Goal: Task Accomplishment & Management: Use online tool/utility

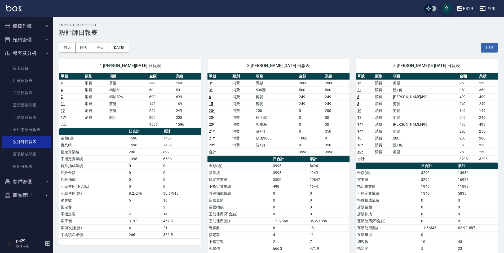
click at [26, 21] on button "櫃檯作業" at bounding box center [26, 26] width 49 height 14
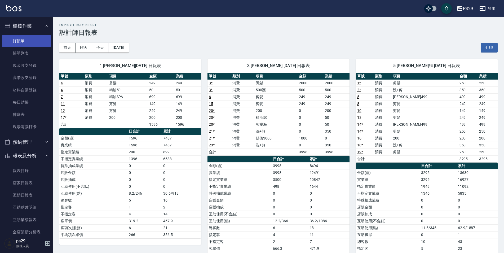
click at [21, 41] on link "打帳單" at bounding box center [26, 41] width 49 height 12
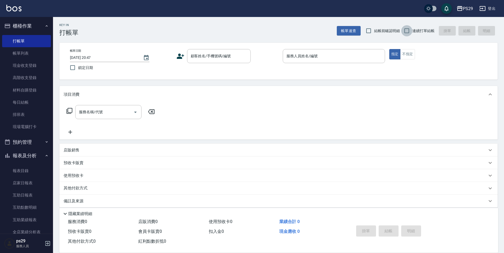
click at [404, 29] on input "連續打單結帳" at bounding box center [406, 30] width 11 height 11
checkbox input "true"
click at [78, 66] on span "鎖定日期" at bounding box center [85, 68] width 15 height 6
click at [78, 66] on input "鎖定日期" at bounding box center [72, 67] width 11 height 11
checkbox input "true"
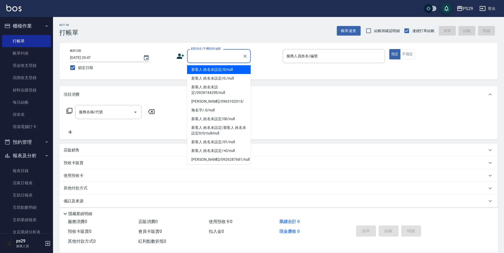
click at [214, 55] on input "顧客姓名/手機號碼/編號" at bounding box center [215, 55] width 51 height 9
type input "新客人 姓名未設定/0/null"
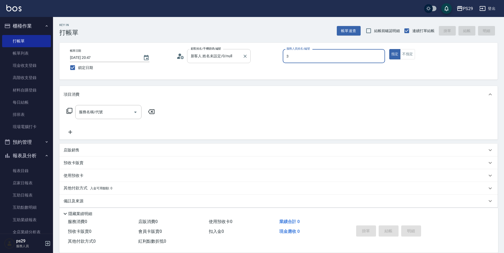
type input "[PERSON_NAME]-3"
type button "true"
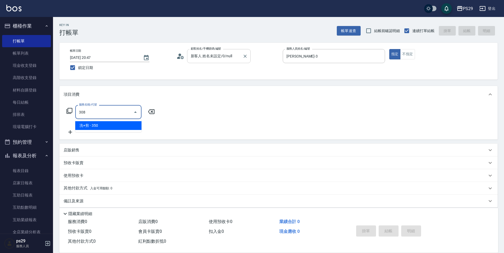
type input "洗+剪(308)"
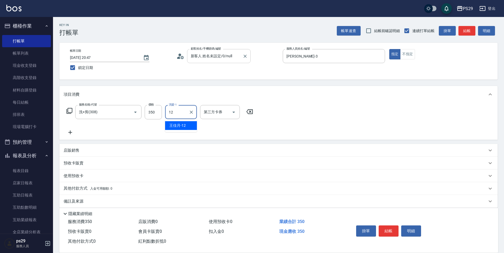
type input "[PERSON_NAME]-12"
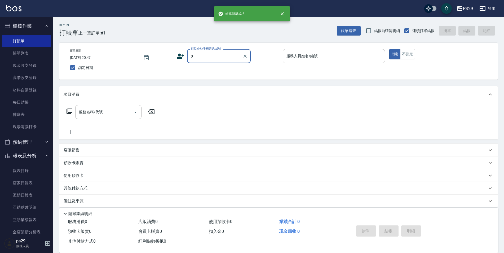
type input "新客人 姓名未設定/0/null"
type input "[PERSON_NAME]-1"
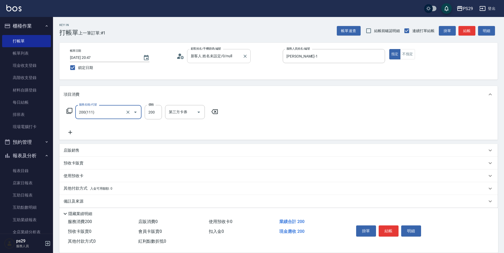
type input "200(111)"
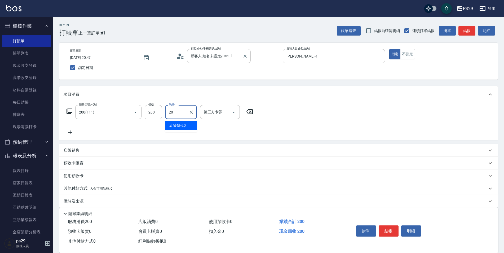
type input "[PERSON_NAME]-20"
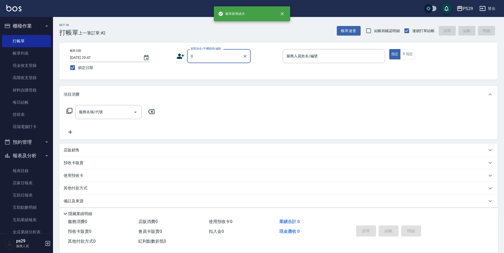
type input "新客人 姓名未設定/0/null"
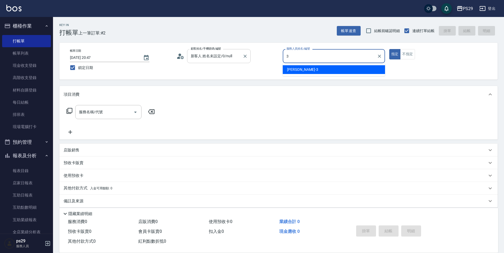
type input "[PERSON_NAME]-3"
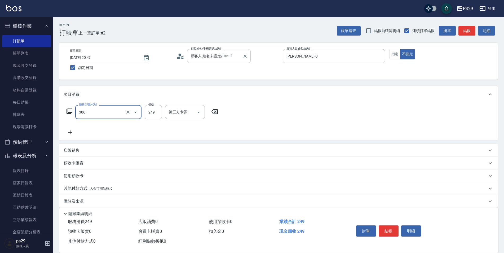
type input "剪髮(306)"
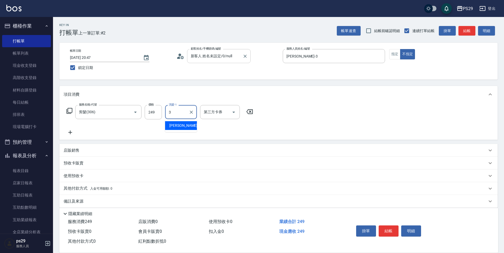
type input "[PERSON_NAME]-3"
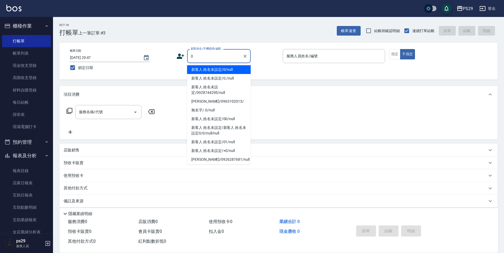
type input "新客人 姓名未設定/0/null"
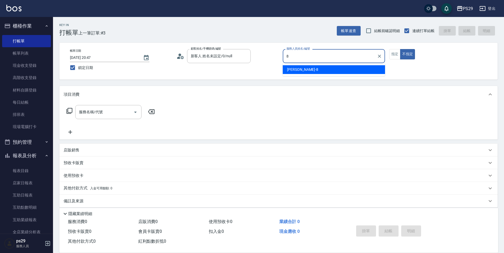
type input "[PERSON_NAME]-8"
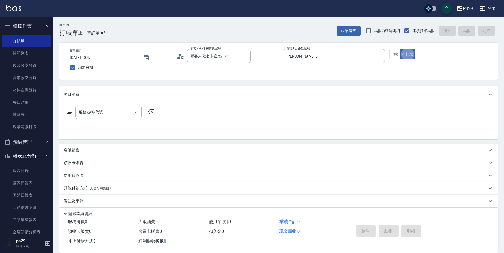
type button "false"
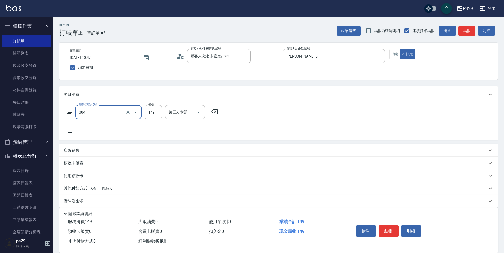
type input "剪髮(304)"
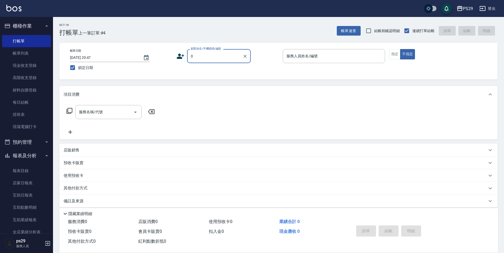
type input "新客人 姓名未設定/0/null"
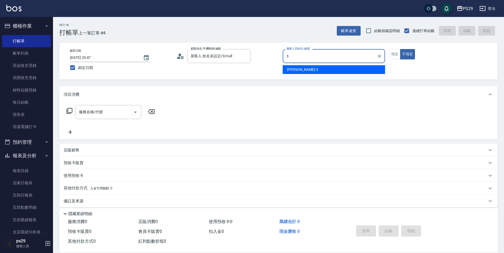
type input "[PERSON_NAME]-3"
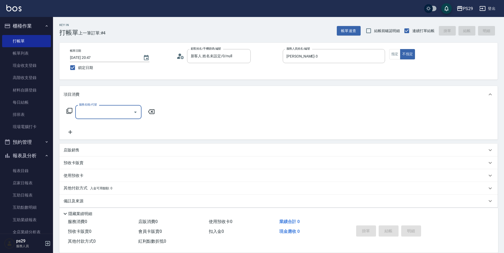
type input "3"
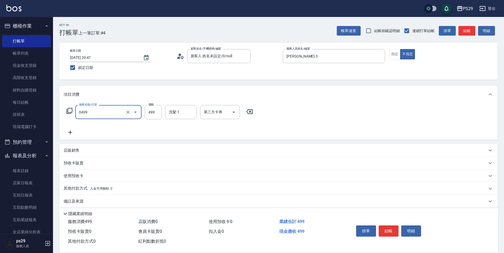
type input "[PERSON_NAME]499(0499)"
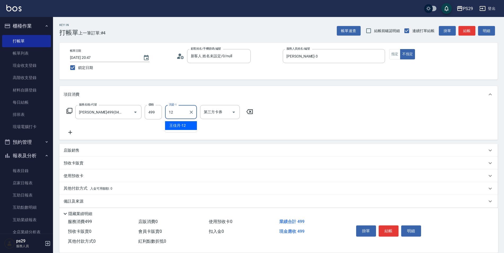
type input "[PERSON_NAME]-12"
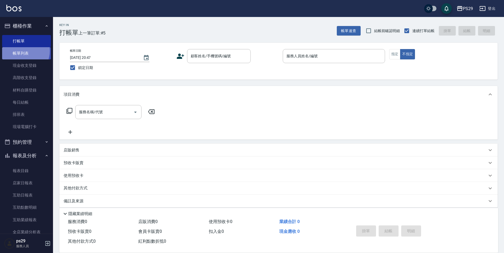
click at [21, 51] on link "帳單列表" at bounding box center [26, 53] width 49 height 12
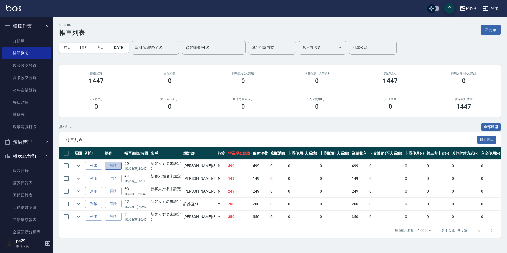
click at [110, 165] on link "詳情" at bounding box center [113, 166] width 17 height 8
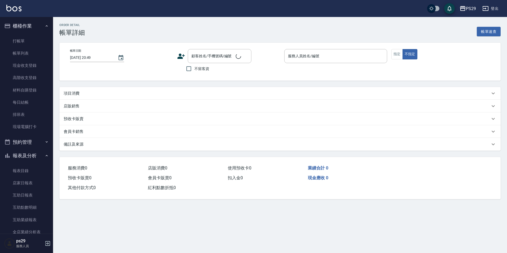
type input "[DATE] 20:47"
type input "[PERSON_NAME]-3"
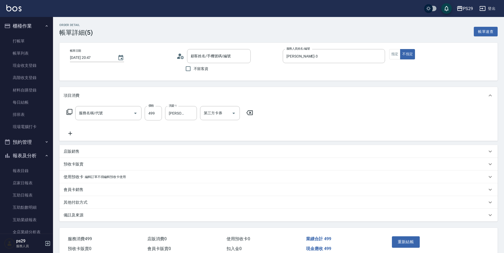
type input "新客人 姓名未設定/0/null"
type input "[PERSON_NAME]499(0499)"
click at [70, 130] on div "服務名稱/代號 [PERSON_NAME]499(0499) 服務名稱/代號 價格 499 價格 洗髮-1 [PERSON_NAME]-12 洗髮-1 第三方…" at bounding box center [160, 121] width 193 height 30
click at [70, 133] on icon at bounding box center [70, 134] width 4 height 4
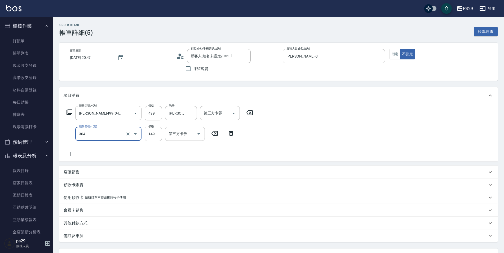
type input "剪髮(304)"
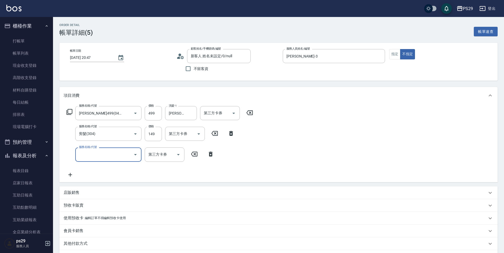
scroll to position [53, 0]
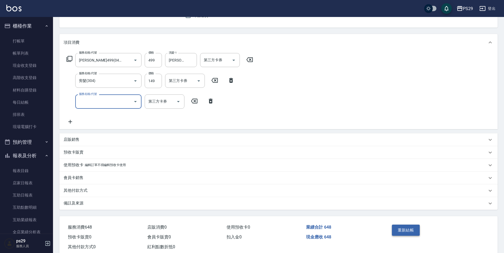
click at [411, 233] on button "重新結帳" at bounding box center [406, 230] width 28 height 11
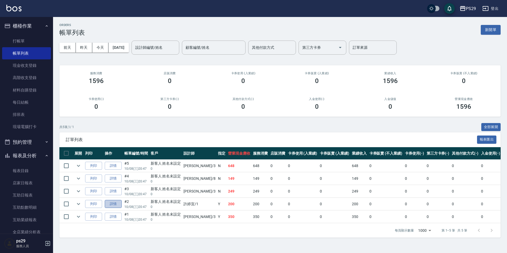
click at [113, 204] on link "詳情" at bounding box center [113, 204] width 17 height 8
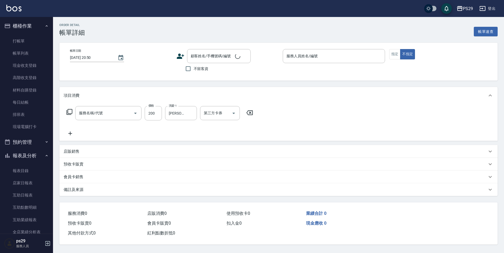
type input "[DATE] 20:47"
type input "[PERSON_NAME]-1"
type input "200(111)"
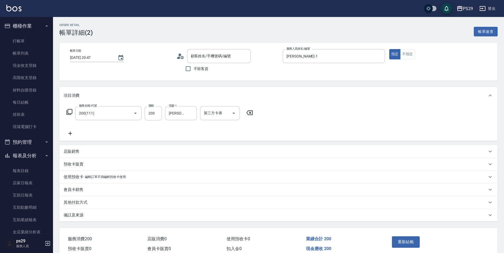
type input "新客人 姓名未設定/0/null"
click at [19, 41] on link "打帳單" at bounding box center [26, 41] width 49 height 12
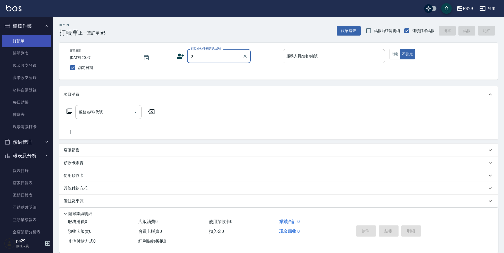
type input "新客人 姓名未設定/0/null"
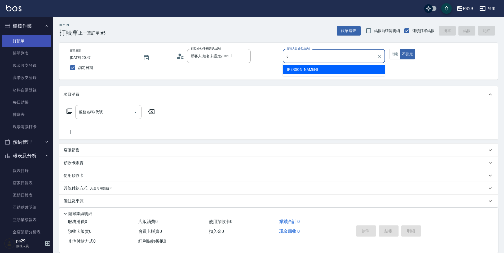
type input "[PERSON_NAME]-8"
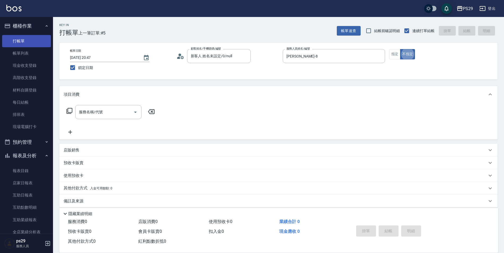
type button "false"
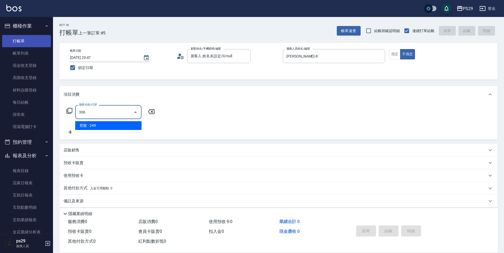
type input "剪髮(306)"
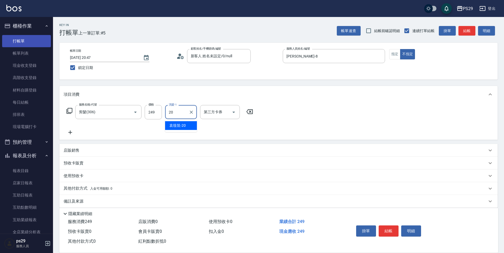
type input "[PERSON_NAME]-20"
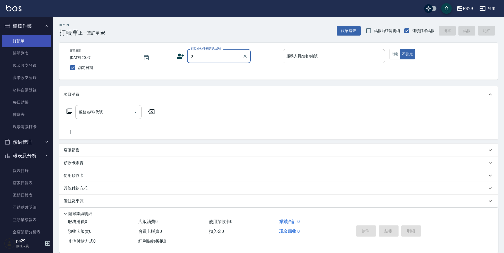
type input "新客人 姓名未設定/0/null"
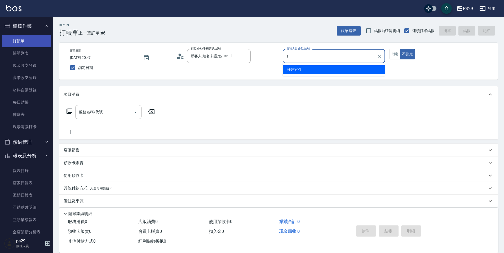
type input "[PERSON_NAME]-1"
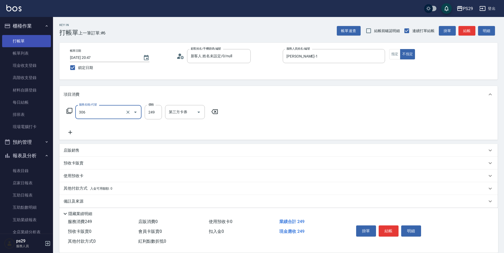
type input "剪髮(306)"
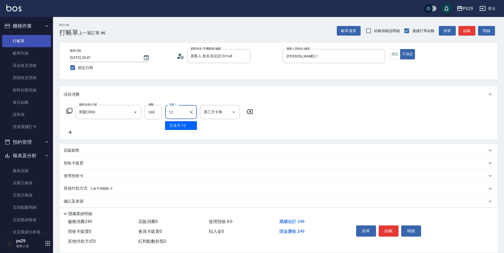
type input "[PERSON_NAME]-12"
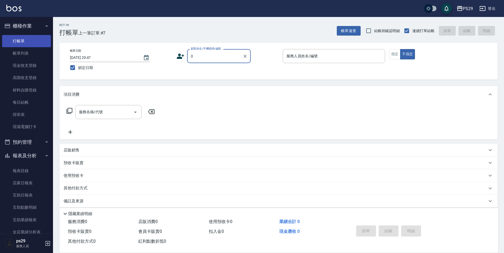
type input "新客人 姓名未設定/0/null"
type input "[PERSON_NAME]-1"
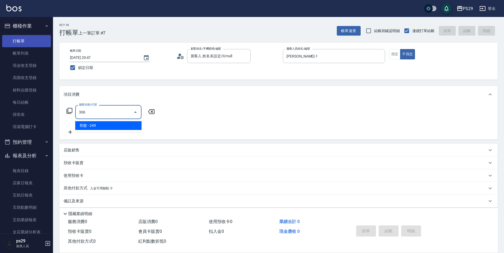
type input "剪髮(306)"
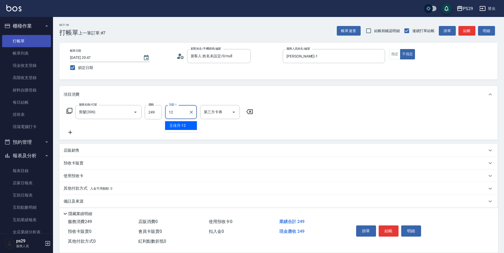
type input "[PERSON_NAME]-12"
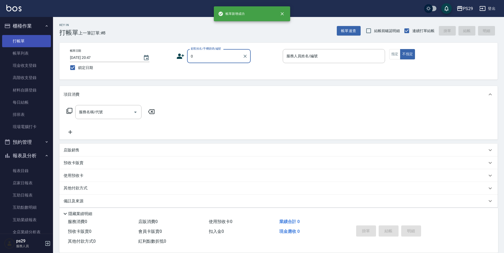
type input "新客人 姓名未設定/0/null"
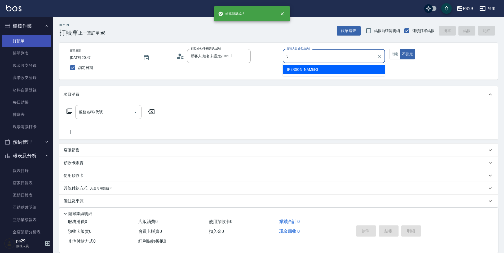
type input "[PERSON_NAME]-3"
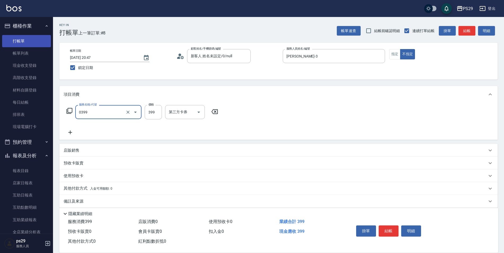
type input "海鹽399(0399)"
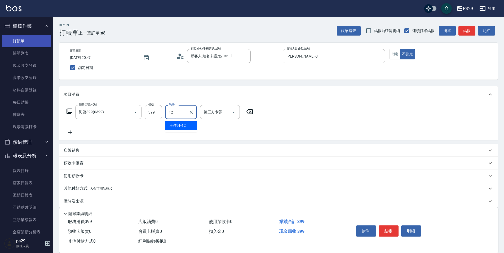
type input "[PERSON_NAME]-12"
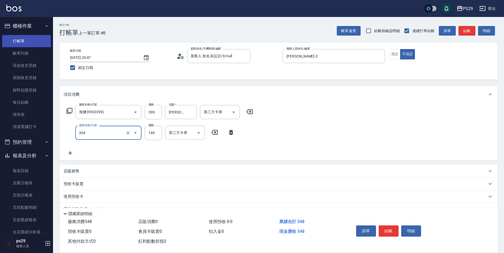
type input "剪髮(304)"
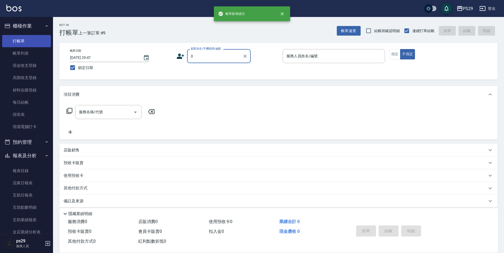
type input "新客人 姓名未設定/0/null"
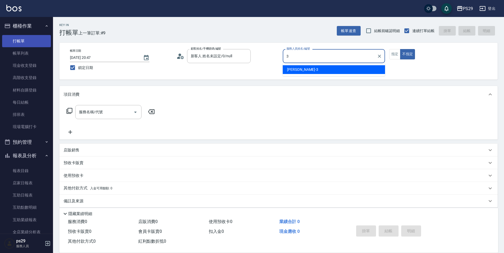
type input "[PERSON_NAME]-3"
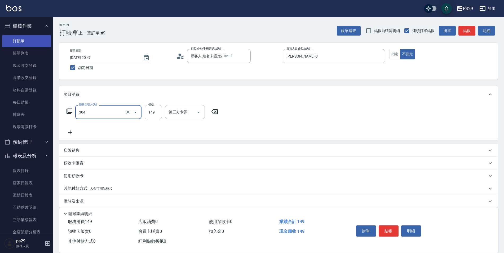
type input "剪髮(304)"
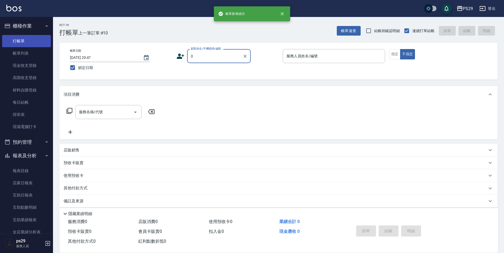
type input "新客人 姓名未設定/0/null"
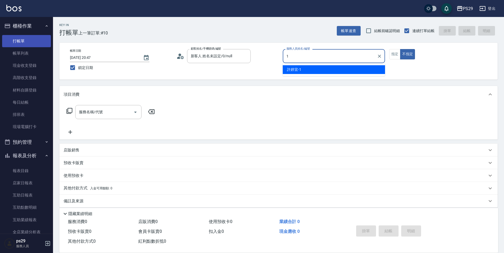
type input "[PERSON_NAME]-1"
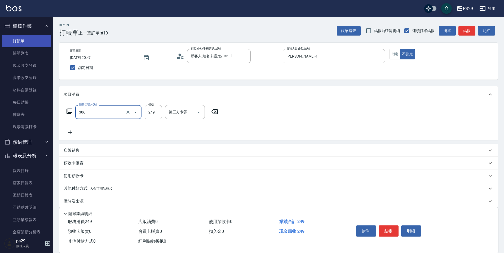
type input "剪髮(306)"
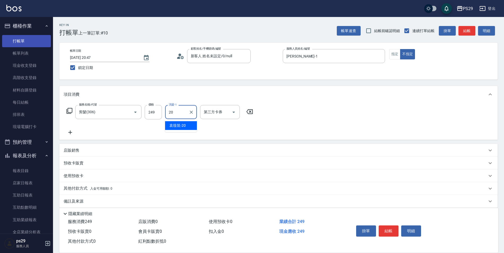
type input "[PERSON_NAME]-20"
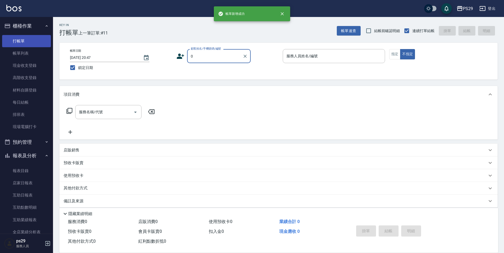
type input "新客人 姓名未設定/0/null"
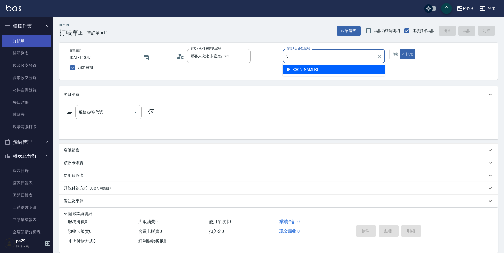
type input "[PERSON_NAME]-3"
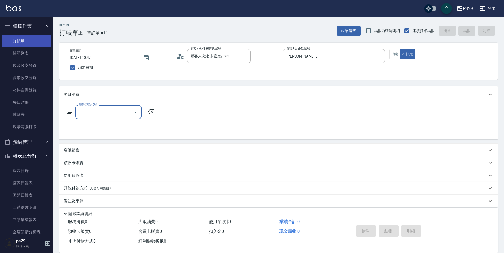
type input "3"
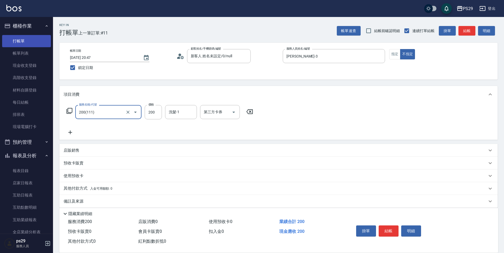
type input "200(111)"
type input "[PERSON_NAME]-20"
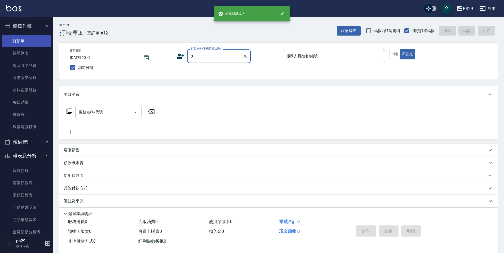
type input "新客人 姓名未設定/0/null"
type input "[PERSON_NAME]-1"
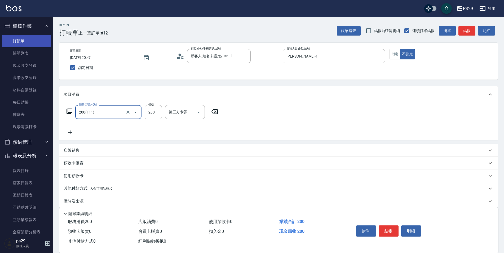
type input "200(111)"
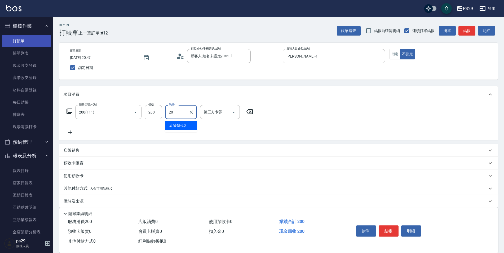
type input "[PERSON_NAME]-20"
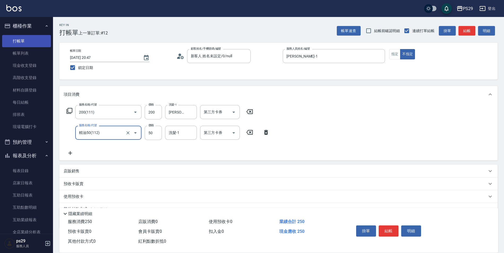
type input "精油50(112)"
type input "[PERSON_NAME]-20"
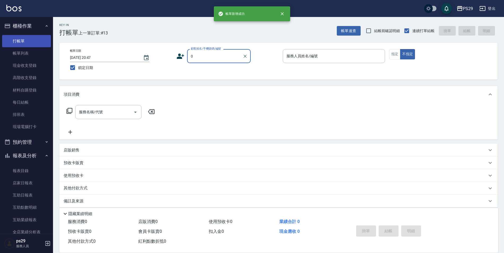
type input "新客人 姓名未設定/0/null"
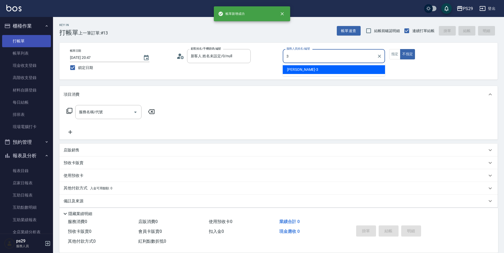
type input "[PERSON_NAME]-3"
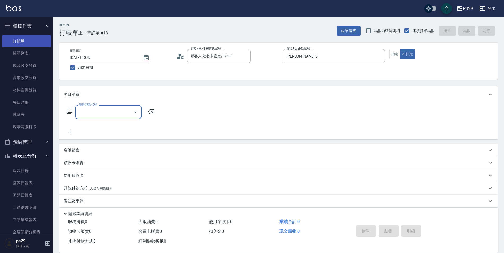
type input "3"
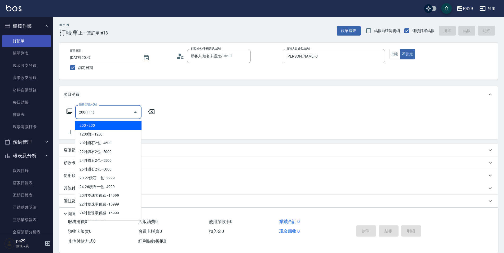
type input "200(111)"
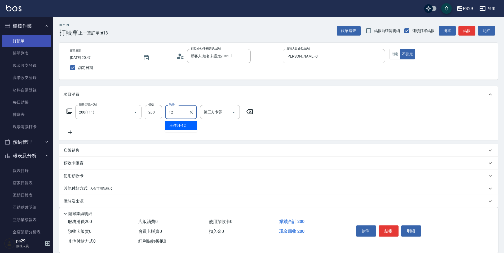
type input "[PERSON_NAME]-12"
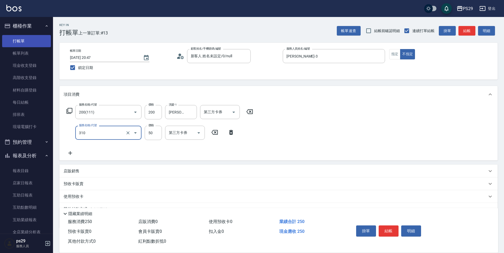
type input "剪瀏海(310)"
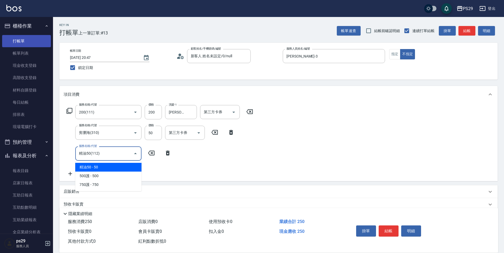
type input "精油50(112)"
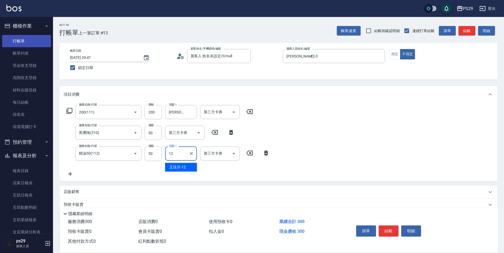
type input "[PERSON_NAME]-12"
click at [152, 175] on div "服務名稱/代號 200(111) 服務名稱/代號 價格 200 價格 洗髮-1 [PERSON_NAME]-12 洗髮-1 第三方卡券 第三方卡券 服務名稱/…" at bounding box center [168, 141] width 209 height 72
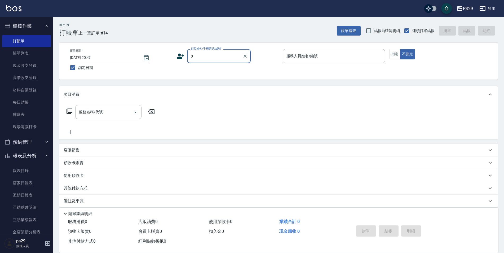
type input "新客人 姓名未設定/0/null"
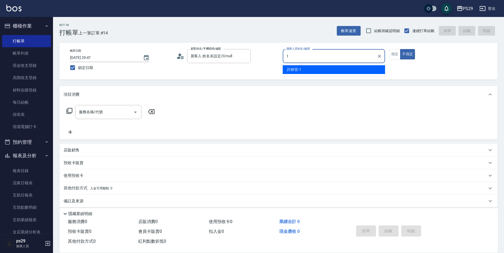
type input "[PERSON_NAME]-1"
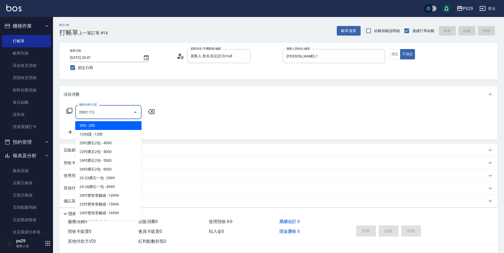
type input "200(111)"
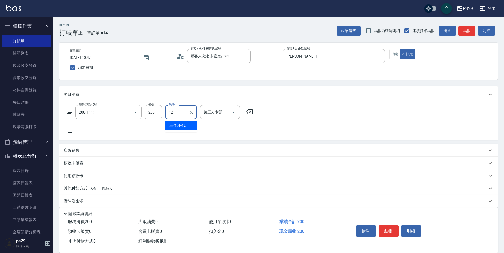
type input "[PERSON_NAME]-12"
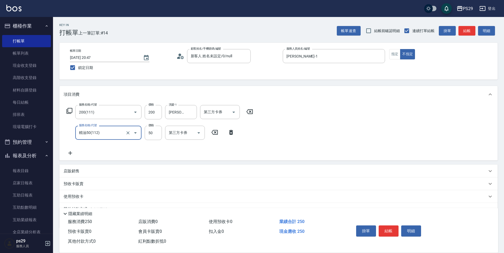
type input "精油50(112)"
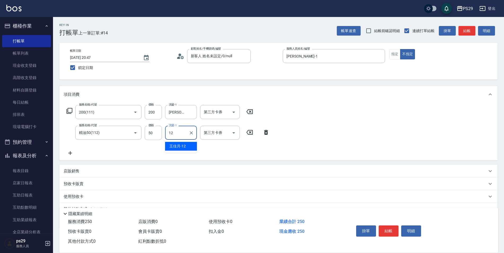
type input "[PERSON_NAME]-12"
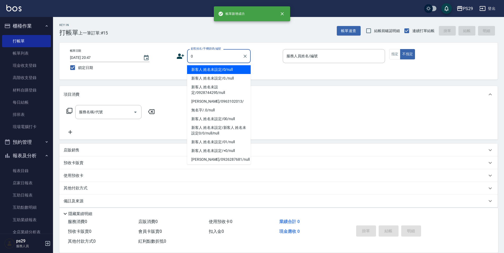
type input "新客人 姓名未設定/0/null"
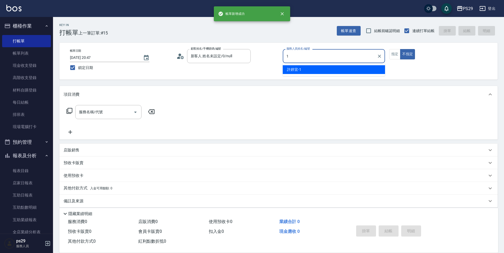
type input "[PERSON_NAME]-1"
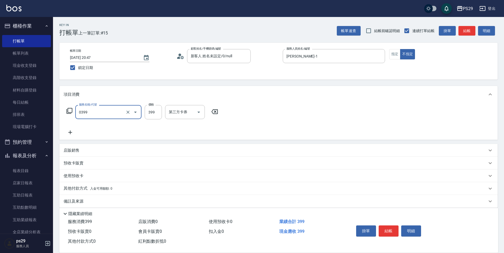
type input "海鹽399(0399)"
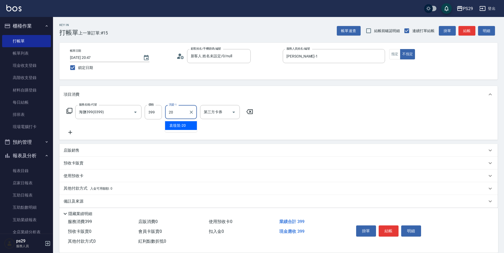
type input "[PERSON_NAME]-20"
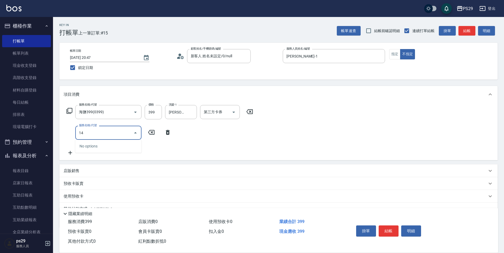
type input "1"
type input "剪髮(304)"
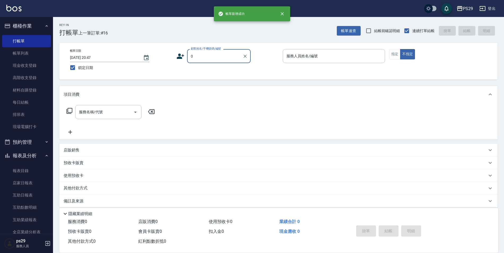
type input "新客人 姓名未設定/0/null"
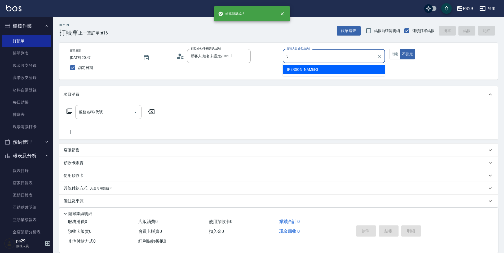
type input "[PERSON_NAME]-3"
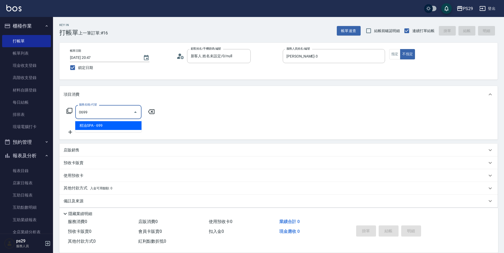
type input "精油SPA(0699)"
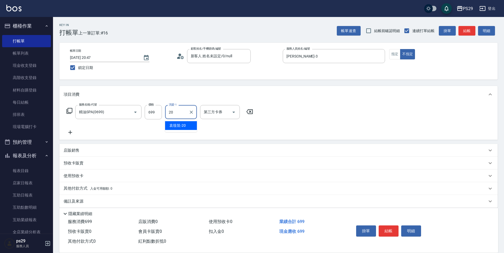
type input "[PERSON_NAME]-20"
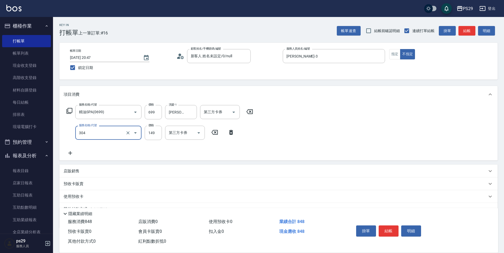
type input "剪髮(304)"
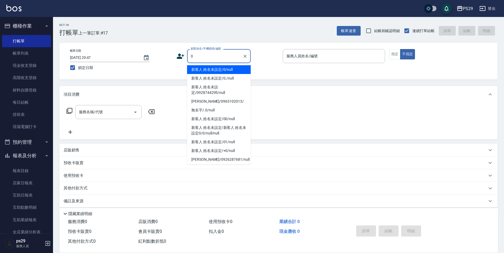
type input "新客人 姓名未設定/0/null"
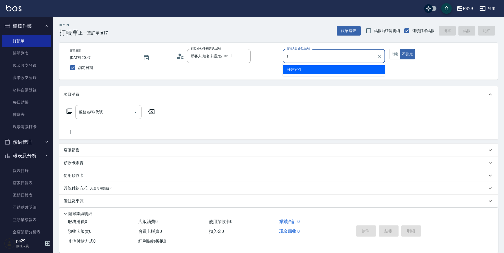
type input "[PERSON_NAME]-1"
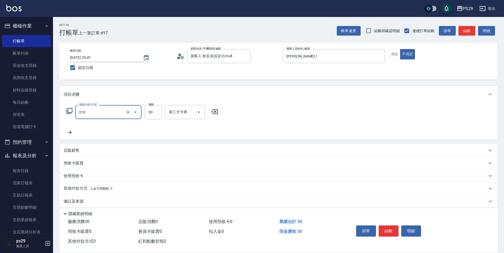
type input "剪瀏海(310)"
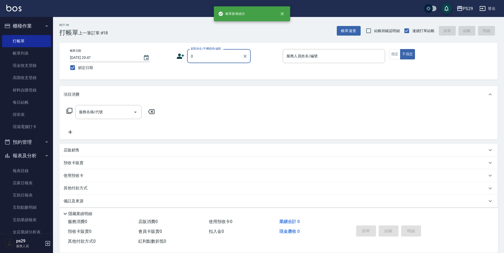
type input "新客人 姓名未設定/0/null"
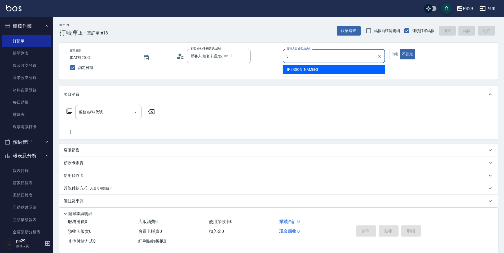
type input "[PERSON_NAME]-3"
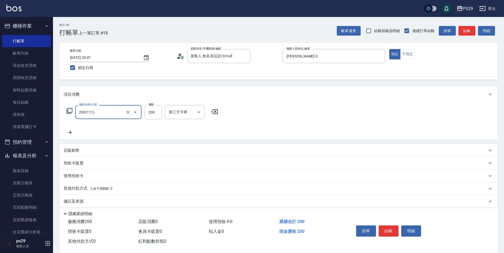
type input "200(111)"
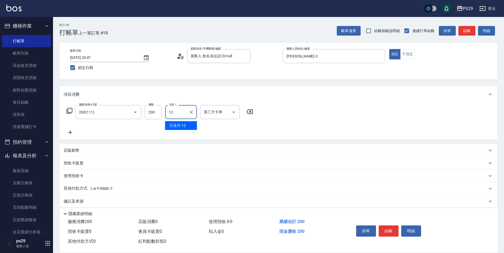
type input "[PERSON_NAME]-12"
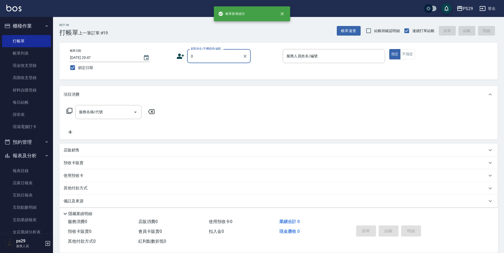
type input "新客人 姓名未設定/0/null"
type input "[PERSON_NAME]-1"
type button "true"
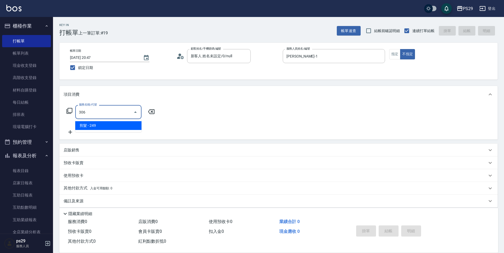
type input "剪髮(306)"
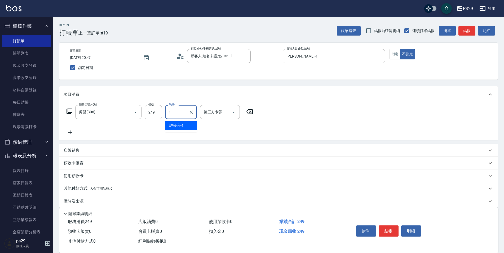
type input "[PERSON_NAME]-1"
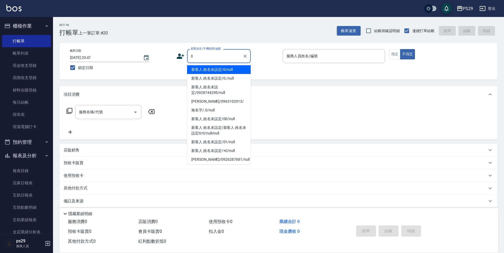
type input "新客人 姓名未設定/0/null"
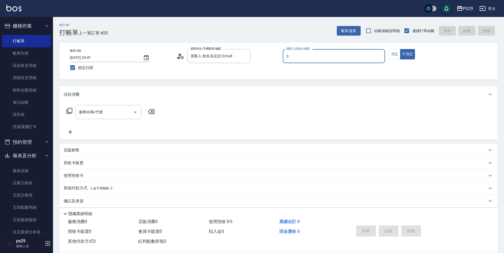
type input "[PERSON_NAME]-3"
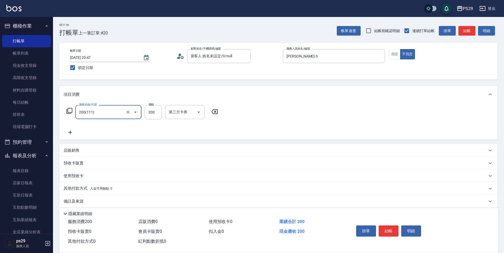
type input "200(111)"
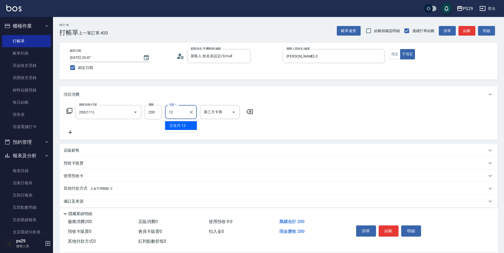
type input "[PERSON_NAME]-12"
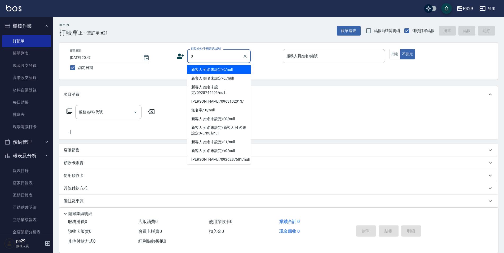
type input "新客人 姓名未設定/0/null"
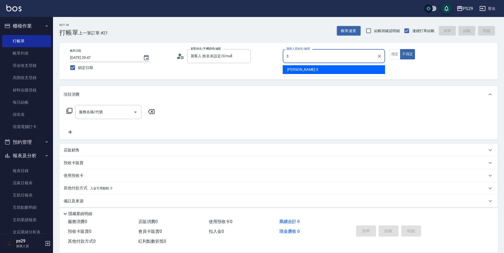
type input "[PERSON_NAME]-3"
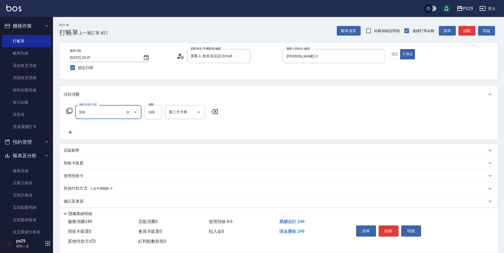
type input "剪髮(306)"
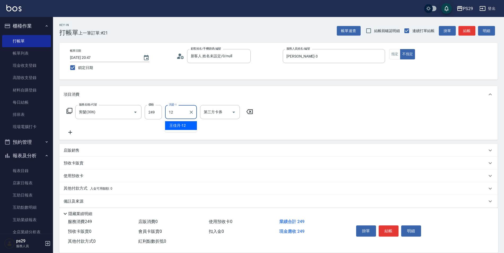
type input "[PERSON_NAME]-12"
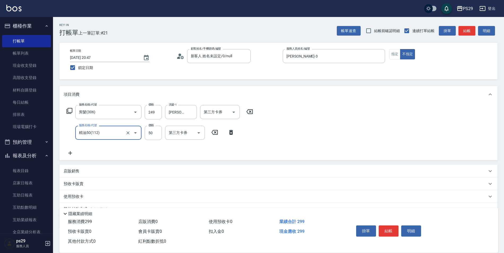
type input "精油50(112)"
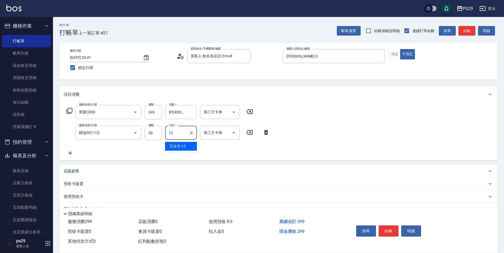
type input "[PERSON_NAME]-12"
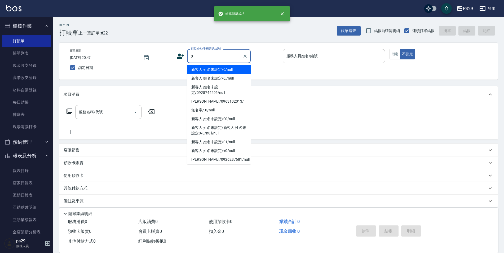
type input "新客人 姓名未設定/0/null"
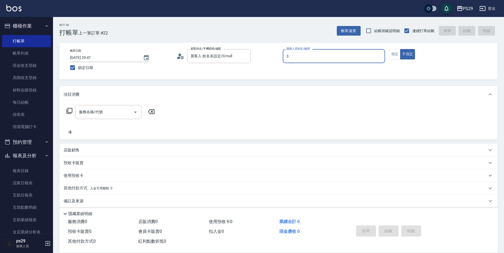
type input "[PERSON_NAME]-3"
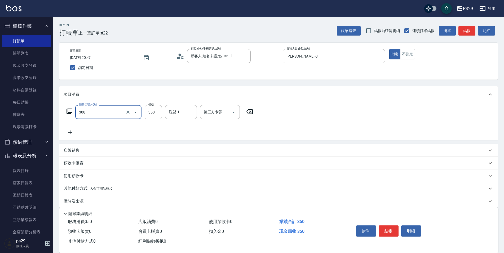
type input "洗+剪(308)"
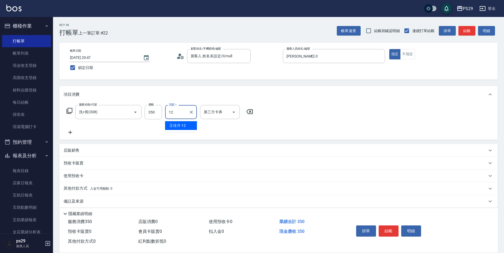
type input "[PERSON_NAME]-12"
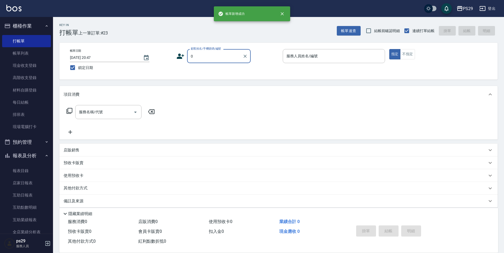
type input "新客人 姓名未設定/0/null"
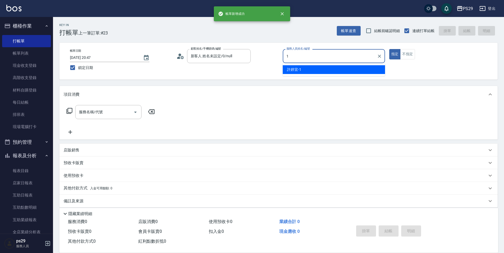
type input "[PERSON_NAME]-1"
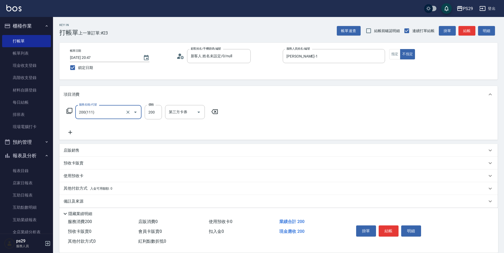
type input "200(111)"
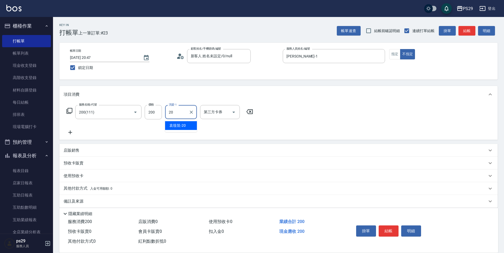
type input "[PERSON_NAME]-20"
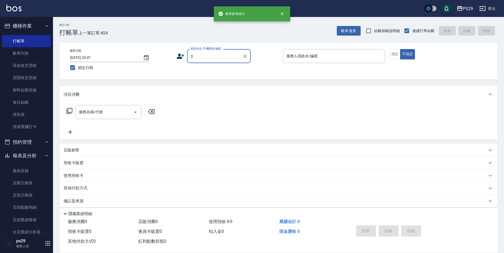
type input "新客人 姓名未設定/0/null"
type input "[PERSON_NAME]-1"
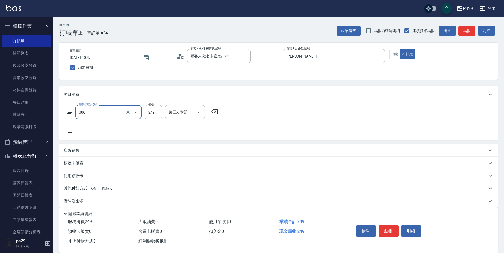
type input "剪髮(306)"
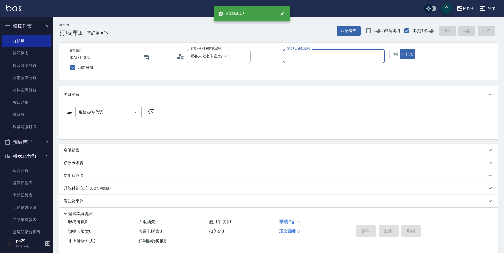
click at [400, 49] on button "不指定" at bounding box center [407, 54] width 15 height 10
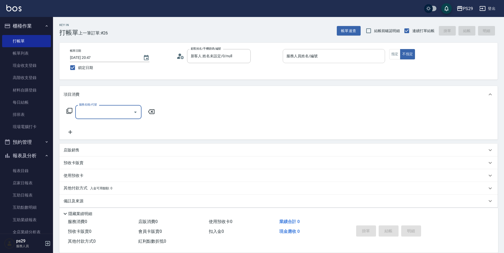
click at [299, 52] on div "服務人員姓名/編號 服務人員姓名/編號" at bounding box center [334, 56] width 102 height 14
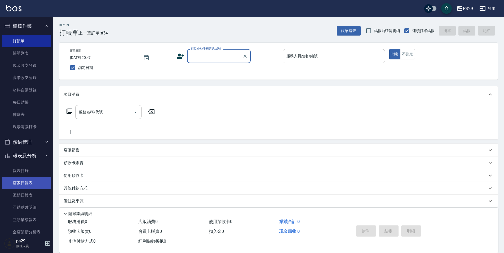
click at [20, 180] on link "店家日報表" at bounding box center [26, 183] width 49 height 12
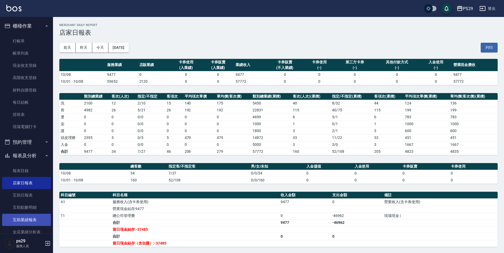
scroll to position [27, 0]
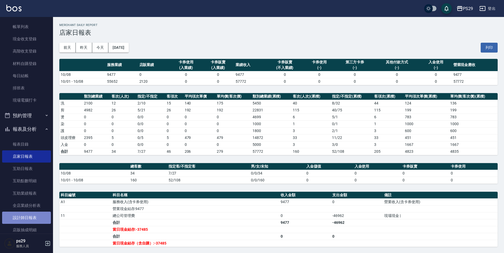
click at [33, 220] on link "設計師日報表" at bounding box center [26, 218] width 49 height 12
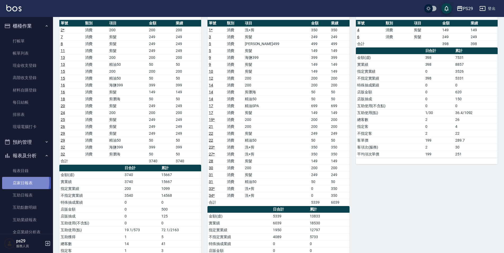
click at [14, 182] on link "店家日報表" at bounding box center [26, 183] width 49 height 12
